Goal: Task Accomplishment & Management: Manage account settings

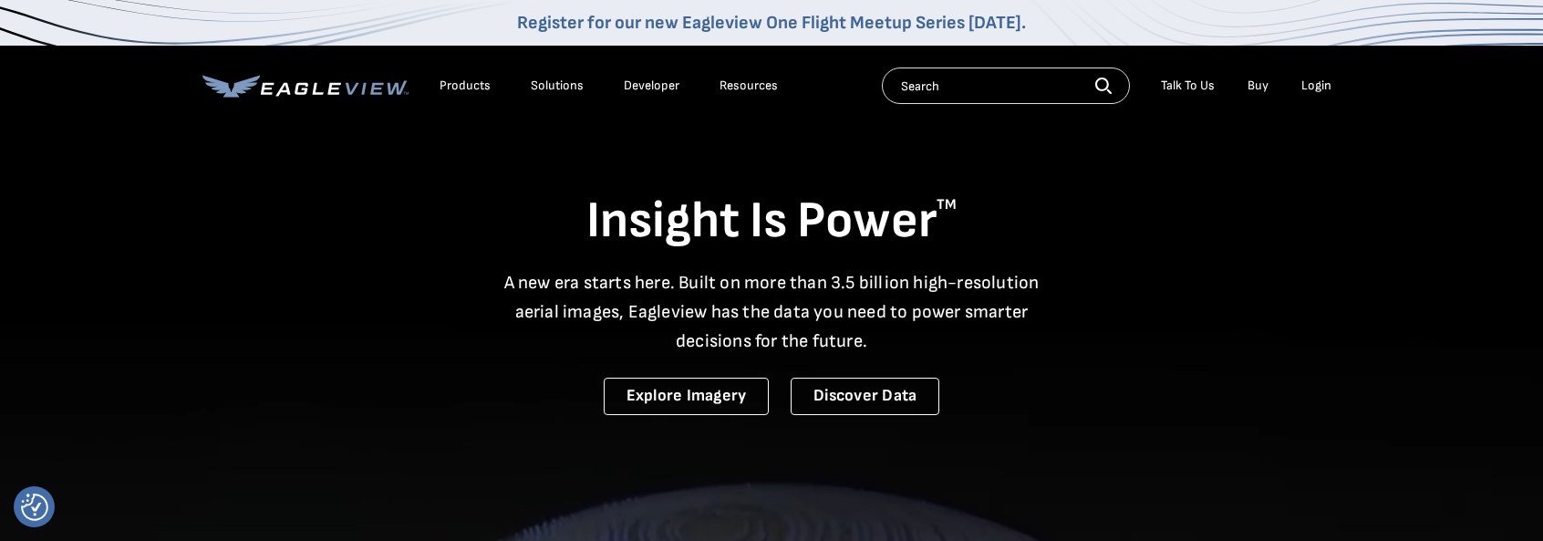
click at [1313, 85] on div "Login" at bounding box center [1317, 86] width 30 height 16
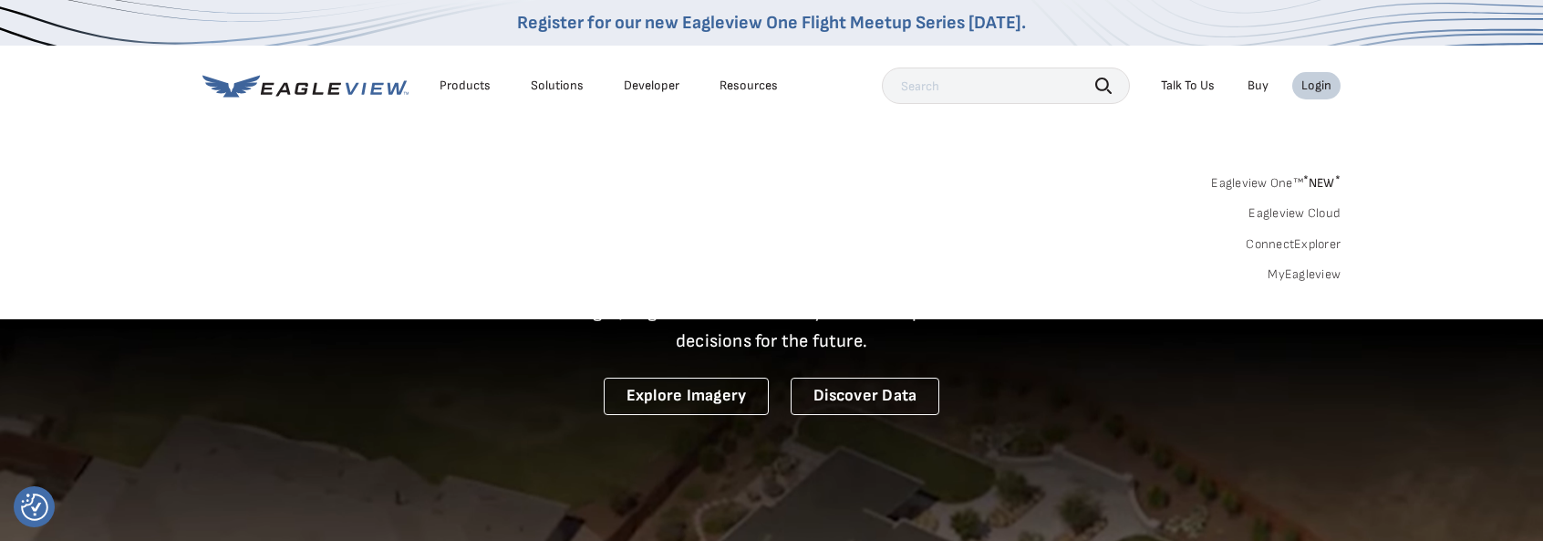
click at [1313, 91] on div "Login" at bounding box center [1317, 86] width 30 height 16
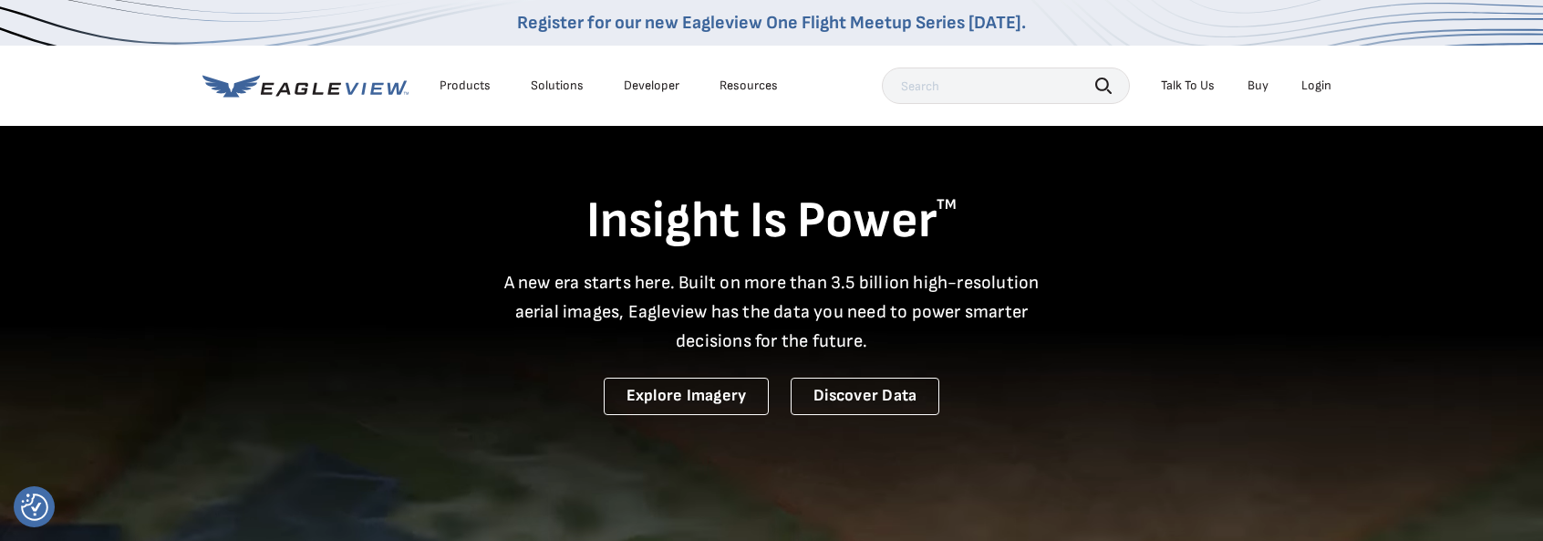
click at [1313, 91] on div "Login" at bounding box center [1317, 86] width 30 height 16
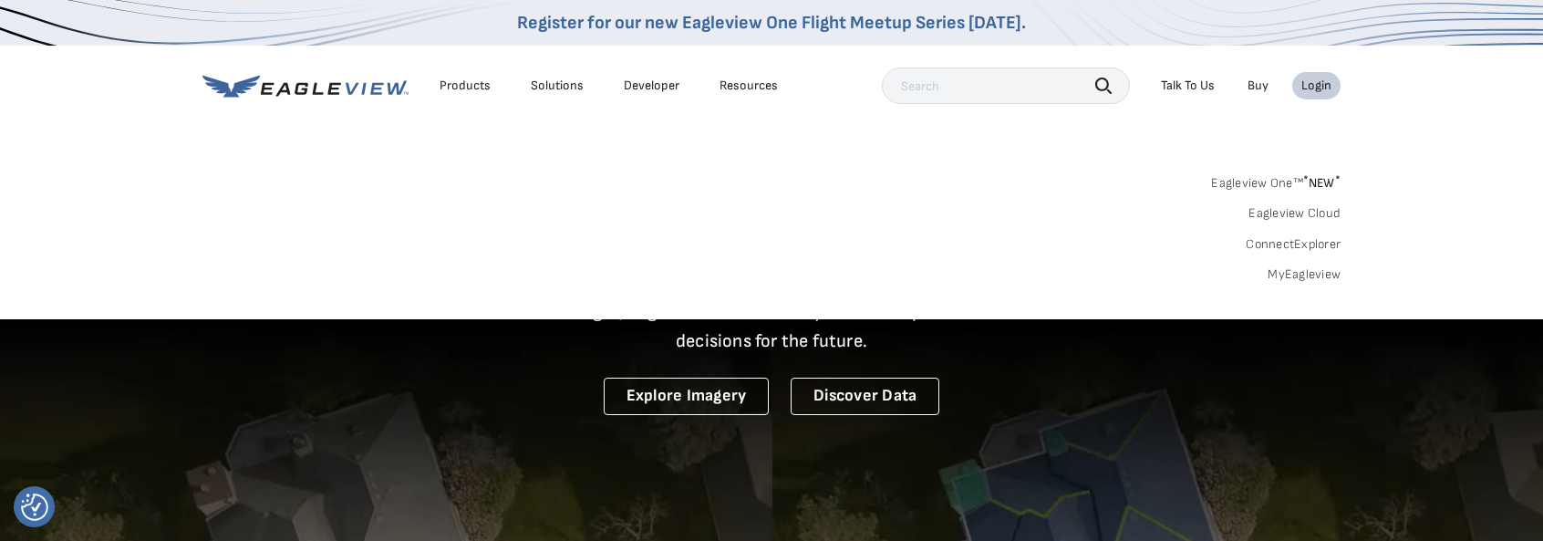
click at [1310, 276] on link "MyEagleview" at bounding box center [1304, 274] width 73 height 16
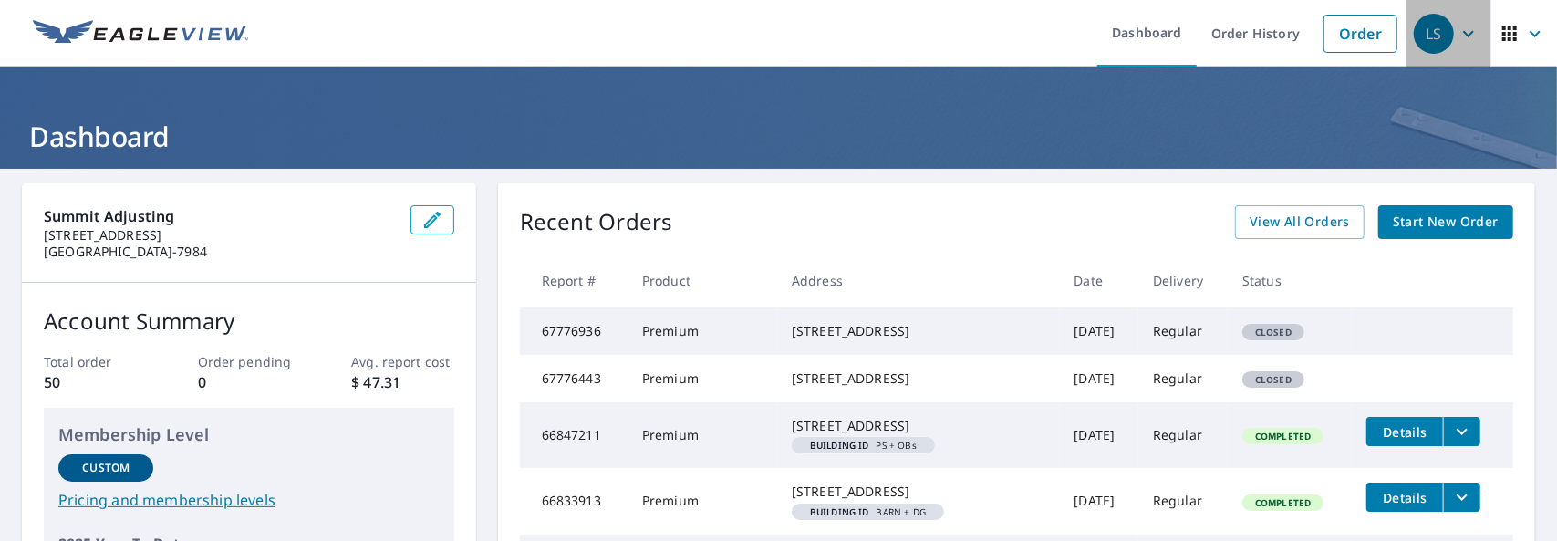
click at [1462, 41] on icon "button" at bounding box center [1468, 34] width 22 height 22
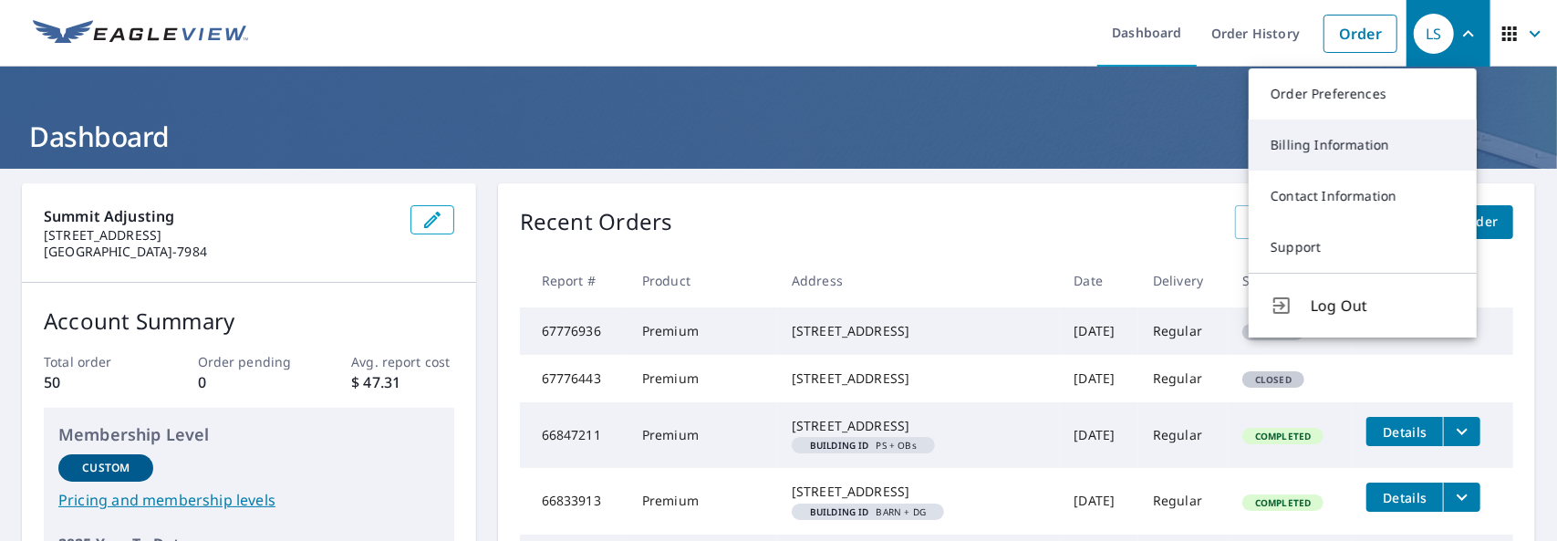
click at [1363, 147] on link "Billing Information" at bounding box center [1363, 144] width 228 height 51
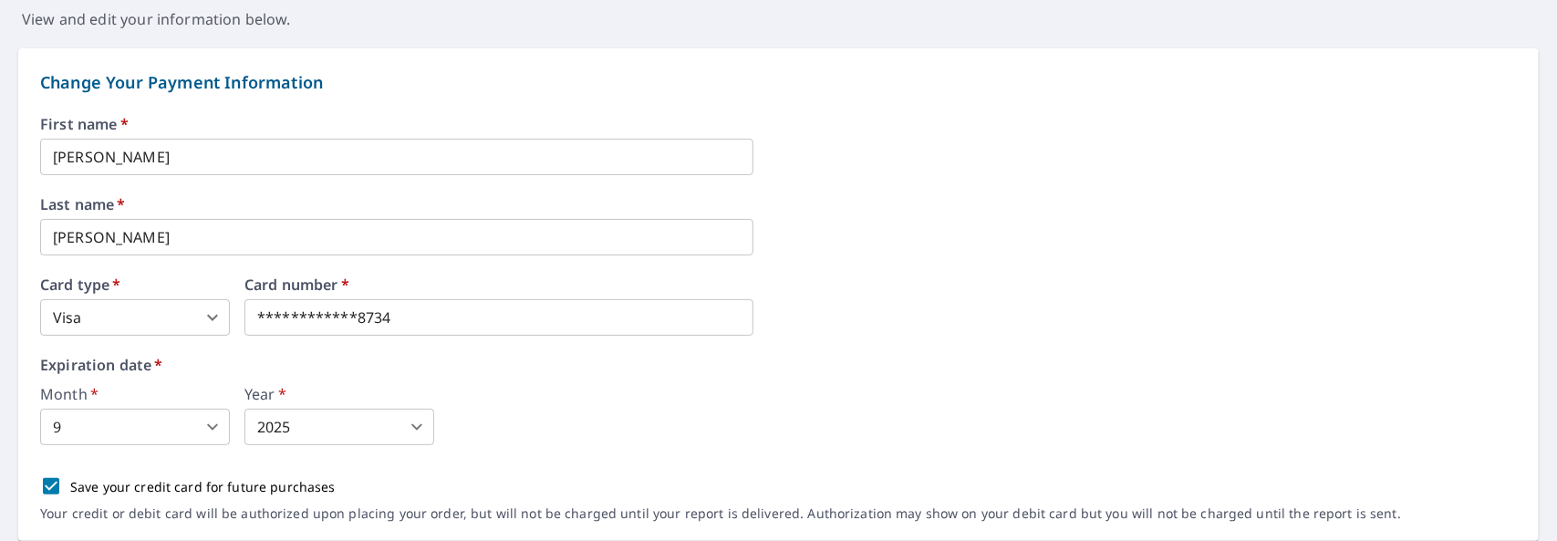
scroll to position [182, 0]
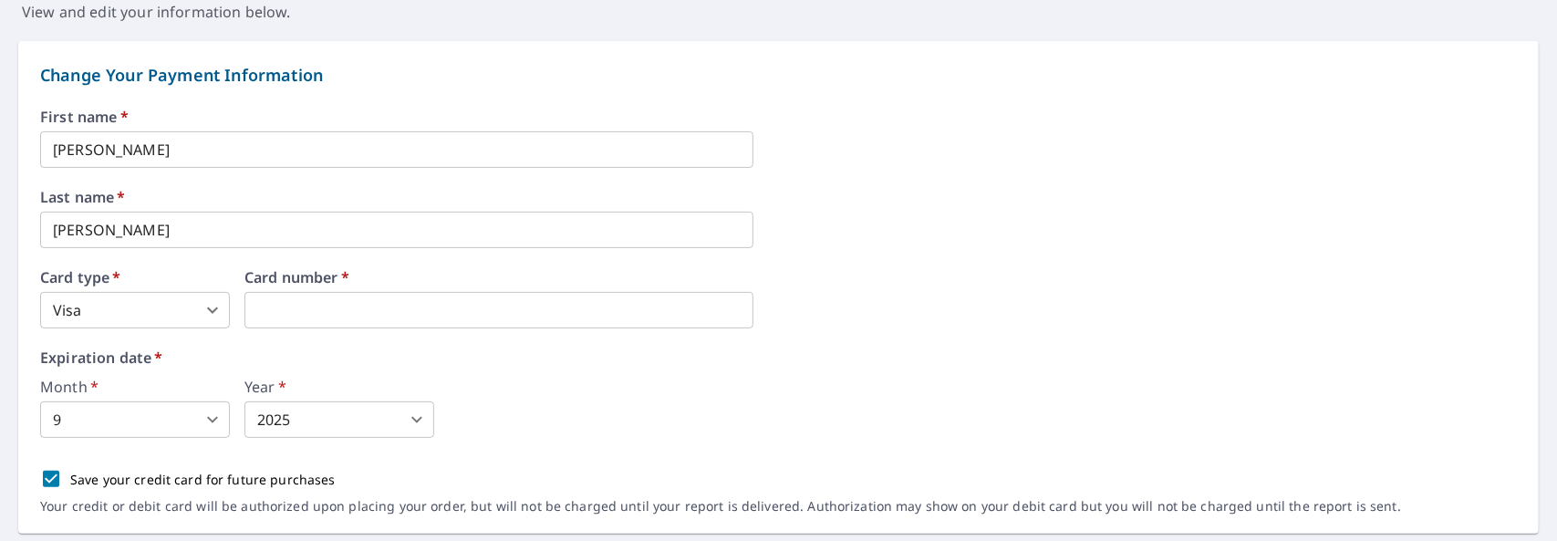
click at [204, 417] on body "LS LS Dashboard Order History Order LS Dashboard / Billing Information Billing …" at bounding box center [778, 270] width 1557 height 541
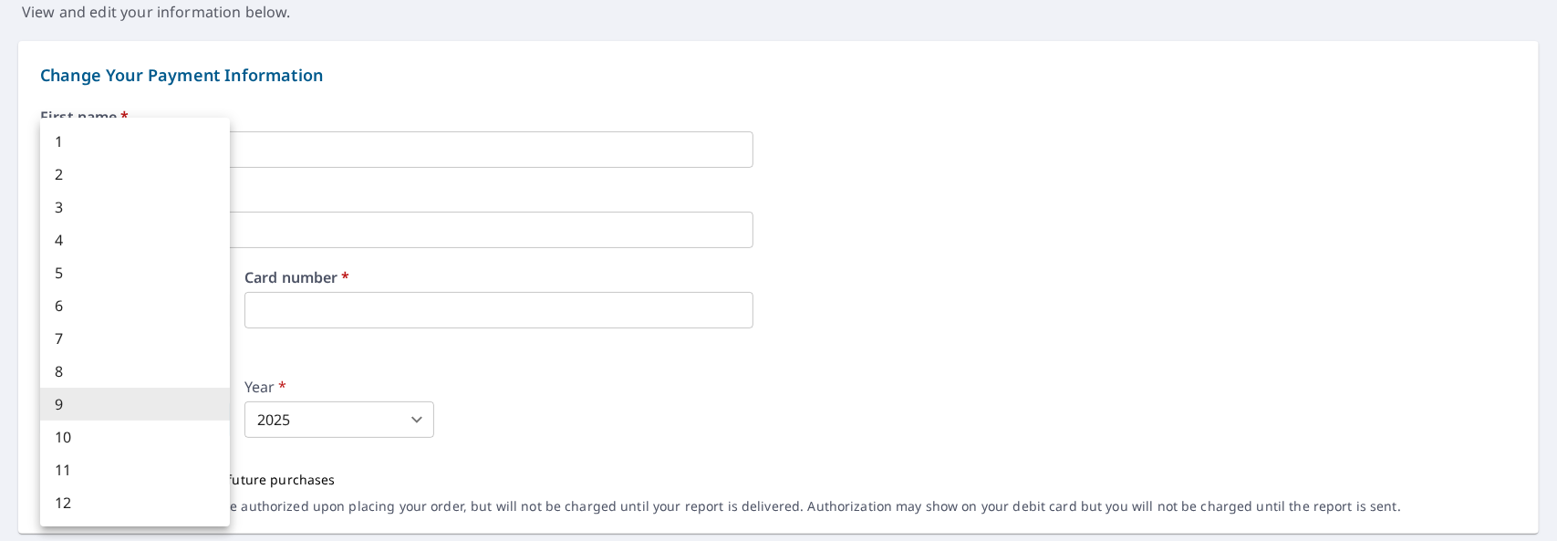
click at [73, 149] on li "1" at bounding box center [135, 141] width 190 height 33
type input "1"
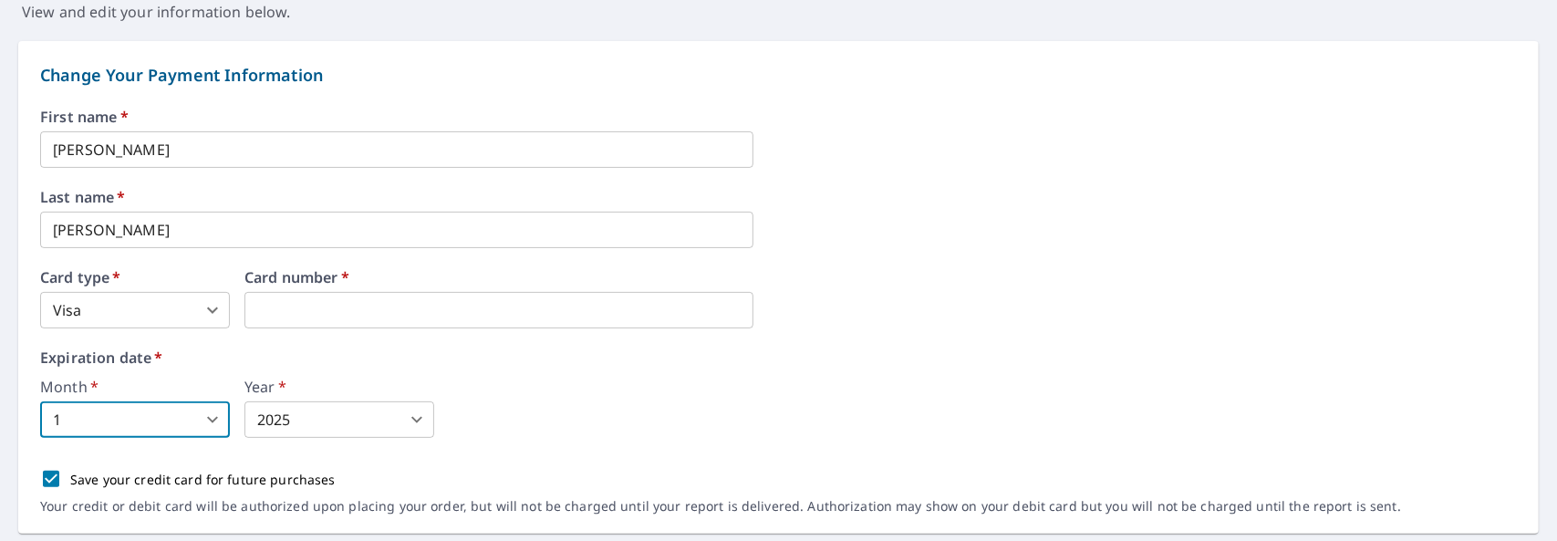
click at [365, 428] on body "LS LS Dashboard Order History Order LS Dashboard / Billing Information Billing …" at bounding box center [778, 270] width 1557 height 541
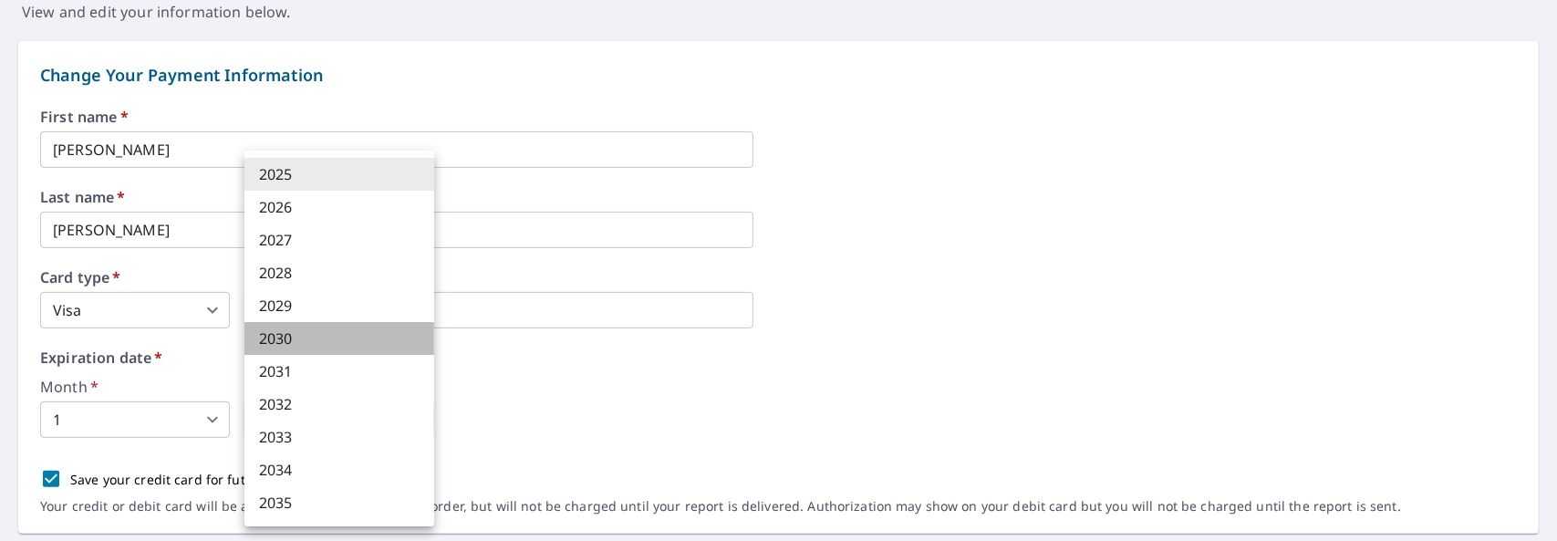
click at [291, 347] on li "2030" at bounding box center [339, 338] width 190 height 33
type input "2030"
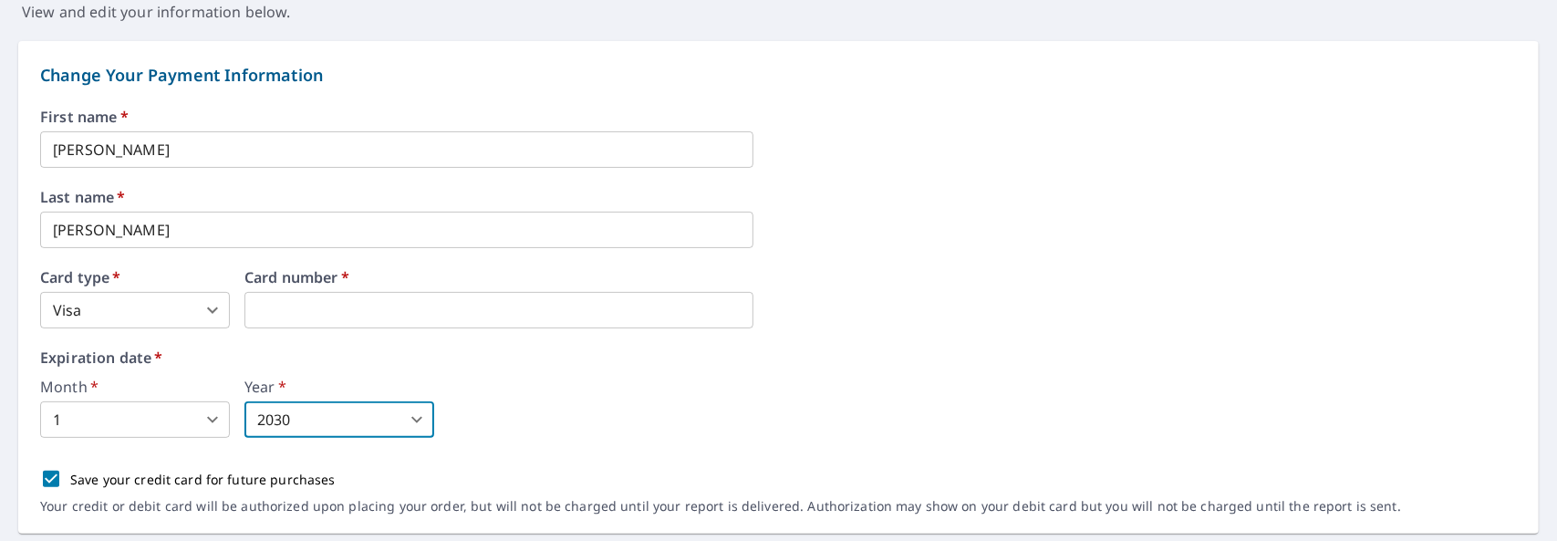
click at [497, 422] on div "Month   * 1 1 ​ Year   * 2030 2030 ​" at bounding box center [778, 408] width 1477 height 58
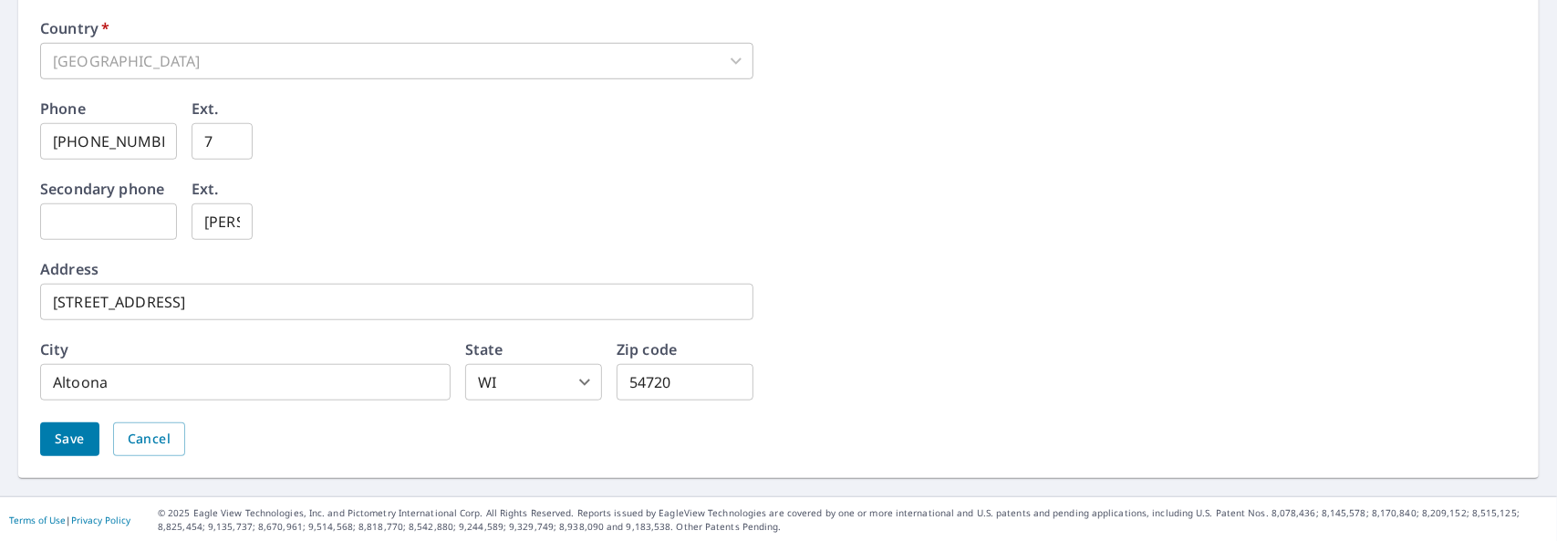
scroll to position [989, 0]
click at [60, 427] on span "Save" at bounding box center [70, 438] width 30 height 23
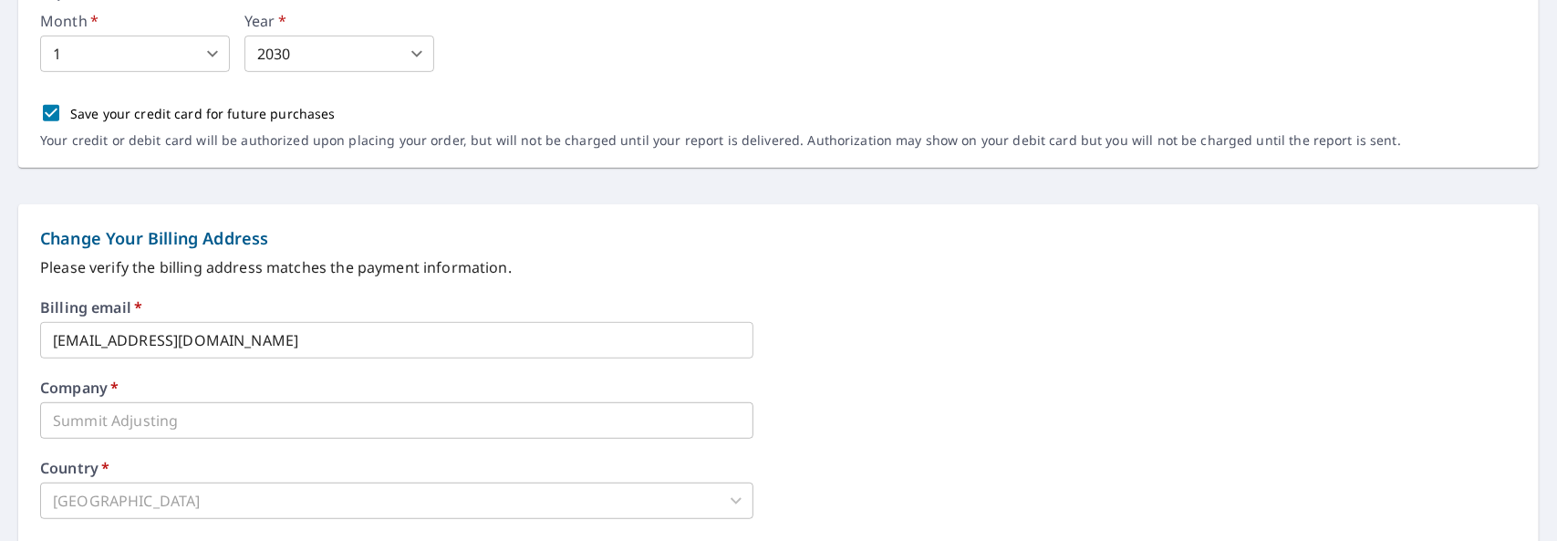
scroll to position [821, 0]
